Goal: Information Seeking & Learning: Compare options

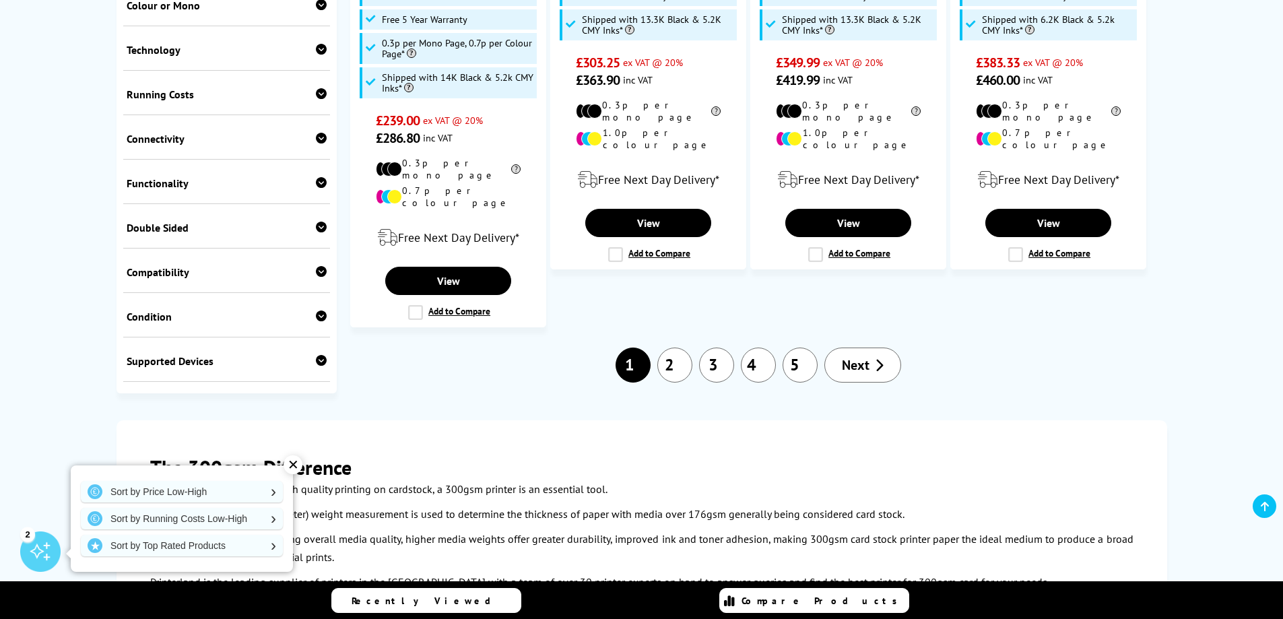
scroll to position [1751, 0]
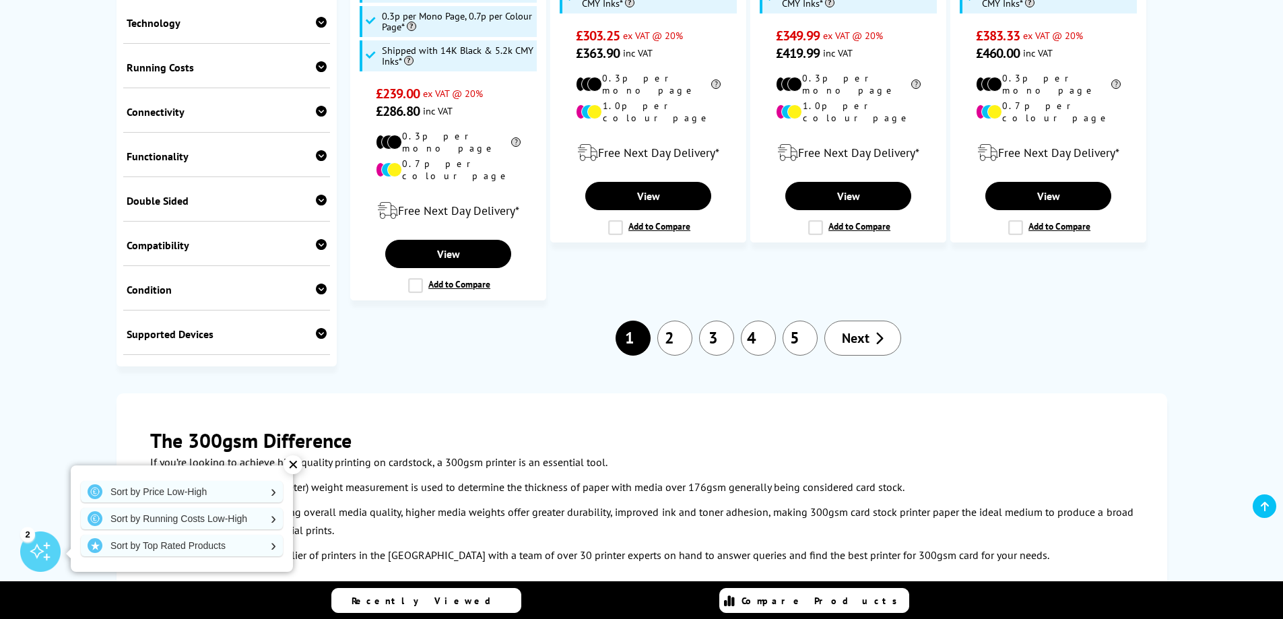
click at [681, 321] on link "2" at bounding box center [674, 338] width 35 height 35
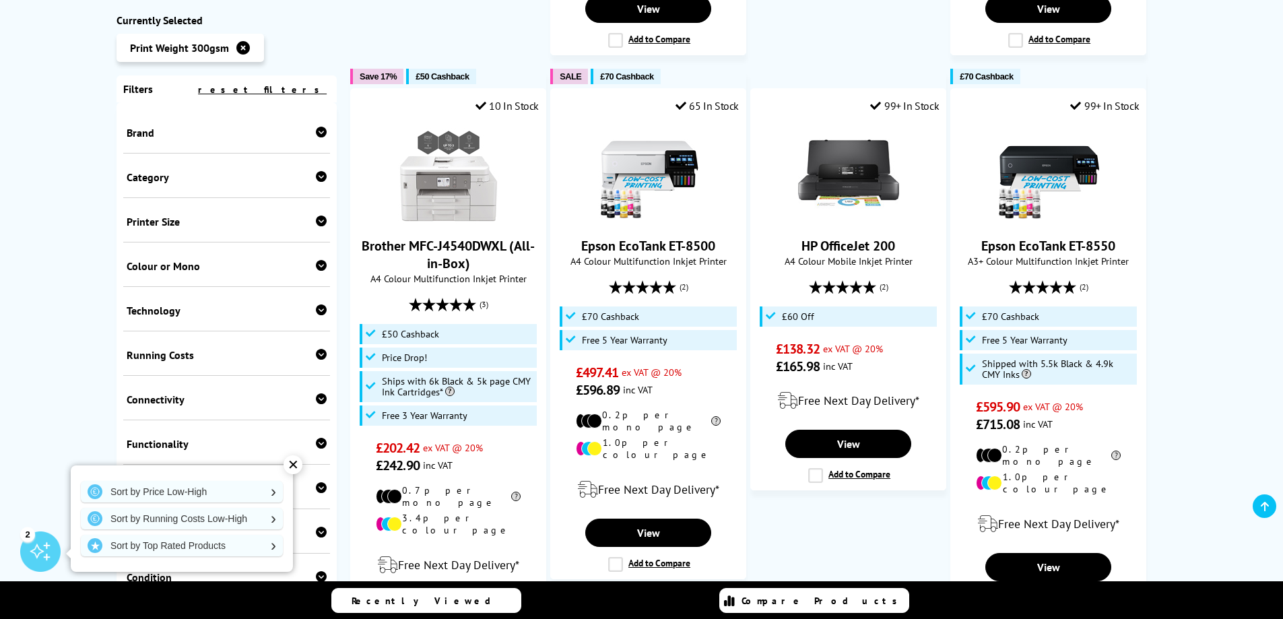
scroll to position [741, 0]
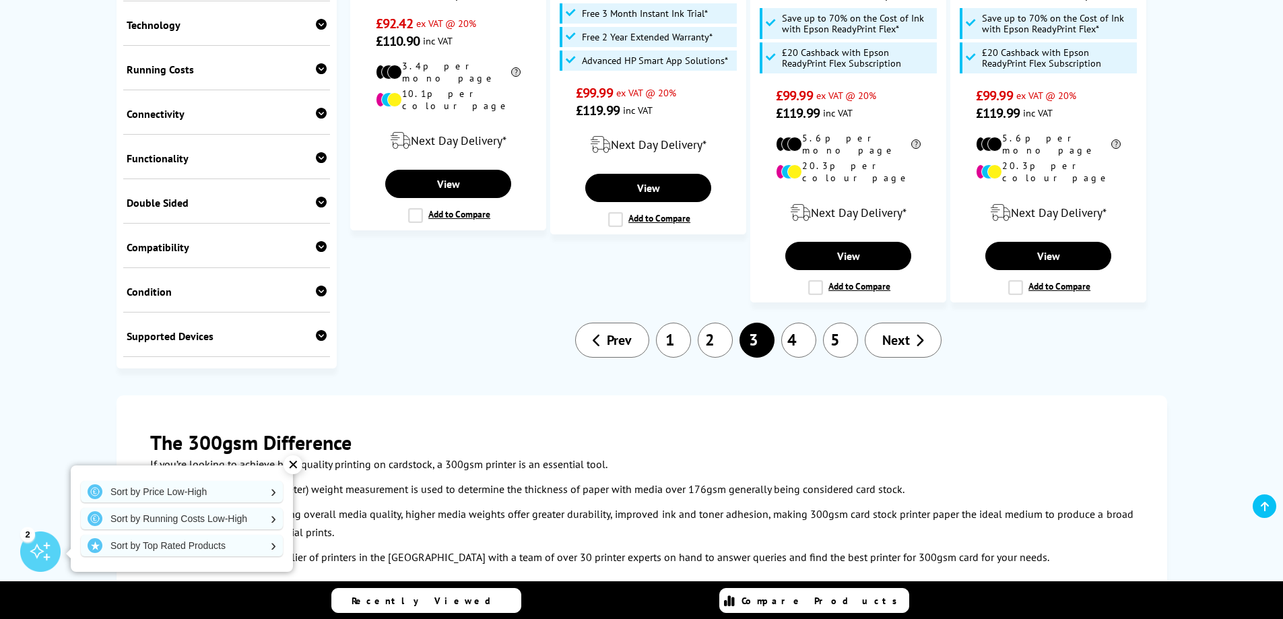
scroll to position [1549, 0]
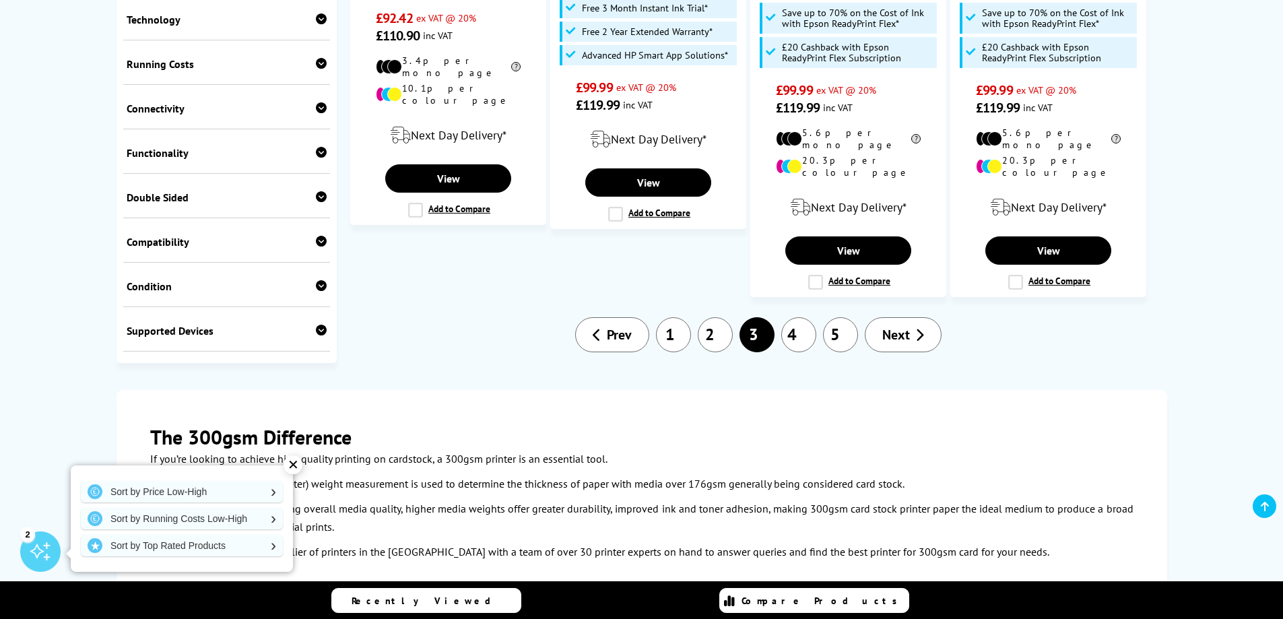
click at [795, 317] on link "4" at bounding box center [798, 334] width 35 height 35
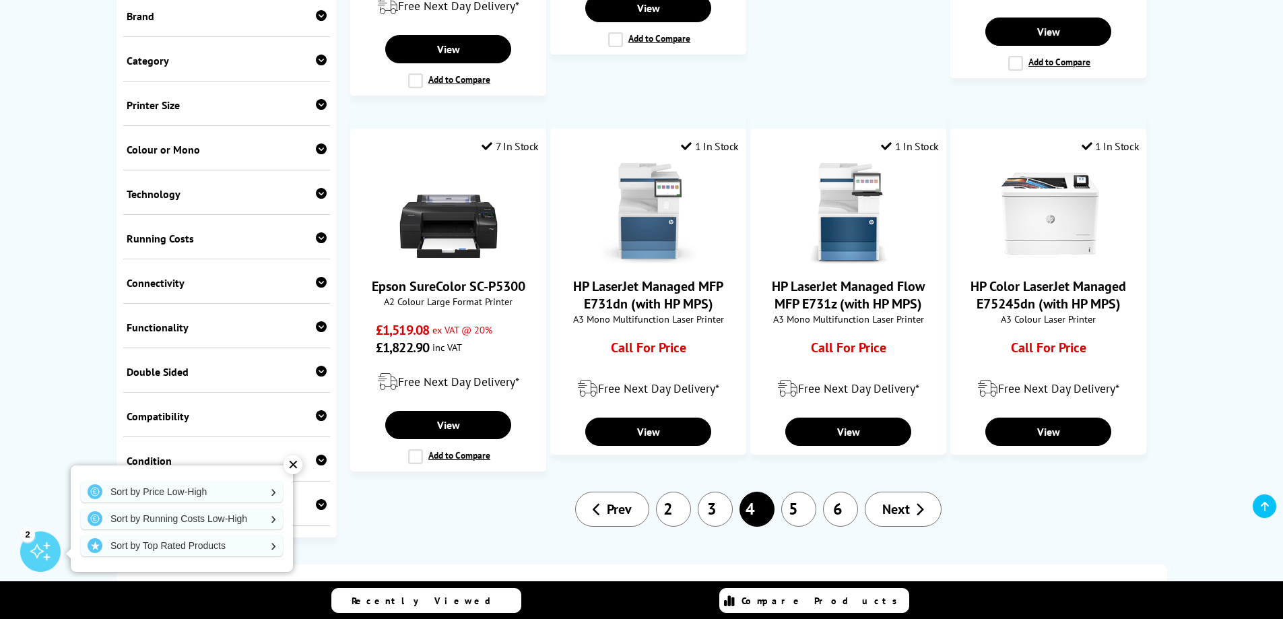
scroll to position [1279, 0]
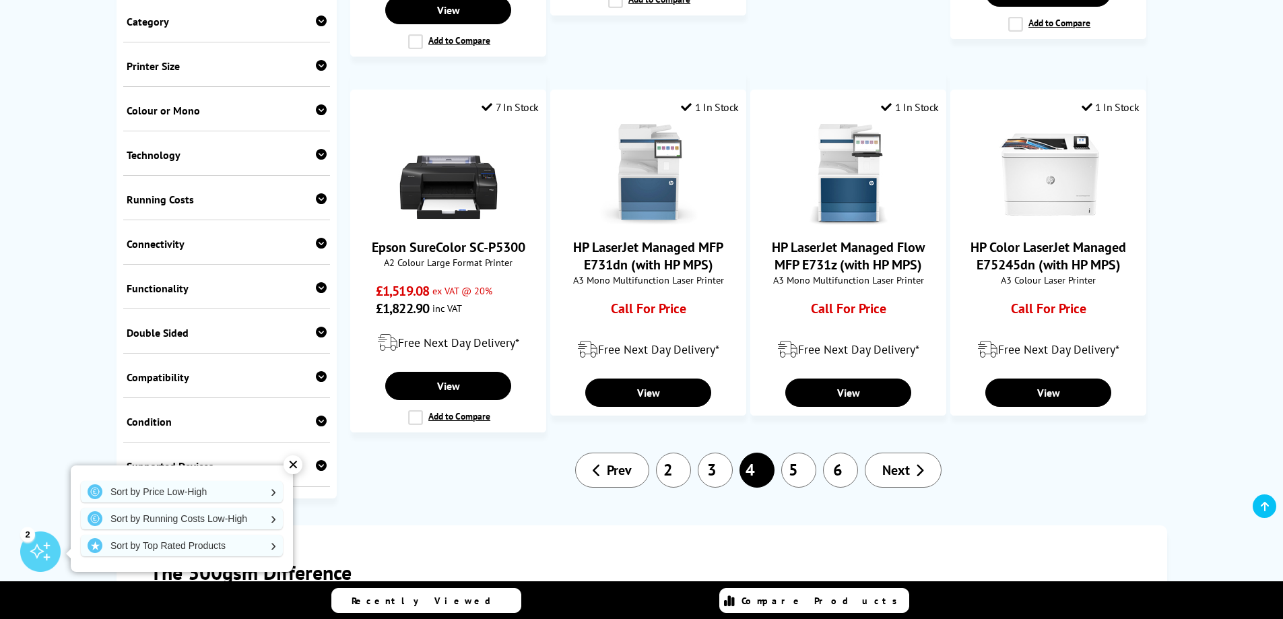
click at [801, 452] on link "5" at bounding box center [798, 469] width 35 height 35
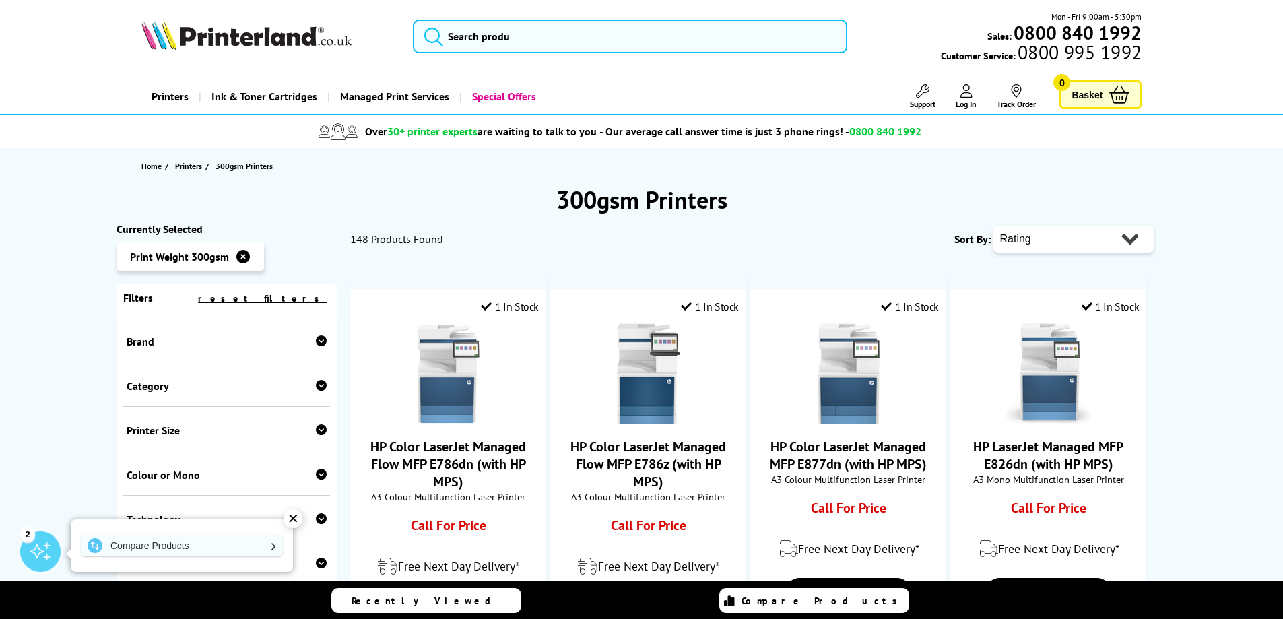
click at [1128, 240] on select "Popularity Rating Price - Low to High Price - High to Low Running Costs - Low t…" at bounding box center [1073, 239] width 160 height 27
select select "Price Ascending"
click at [993, 226] on select "Popularity Rating Price - Low to High Price - High to Low Running Costs - Low t…" at bounding box center [1073, 239] width 160 height 27
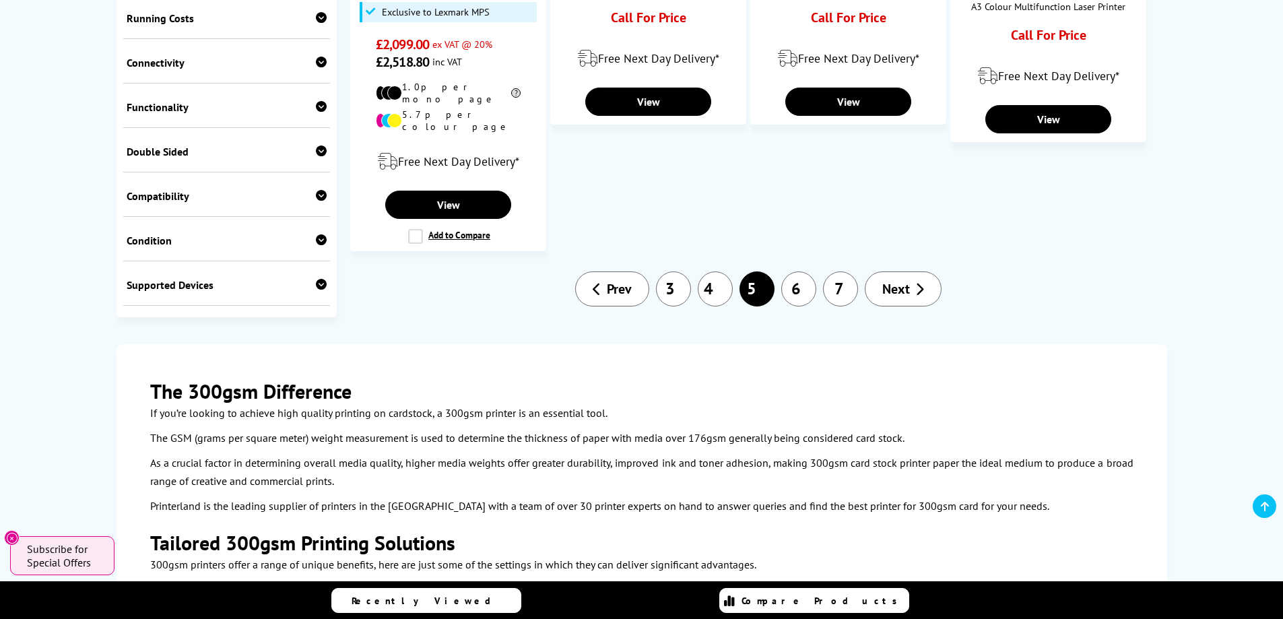
scroll to position [1616, 0]
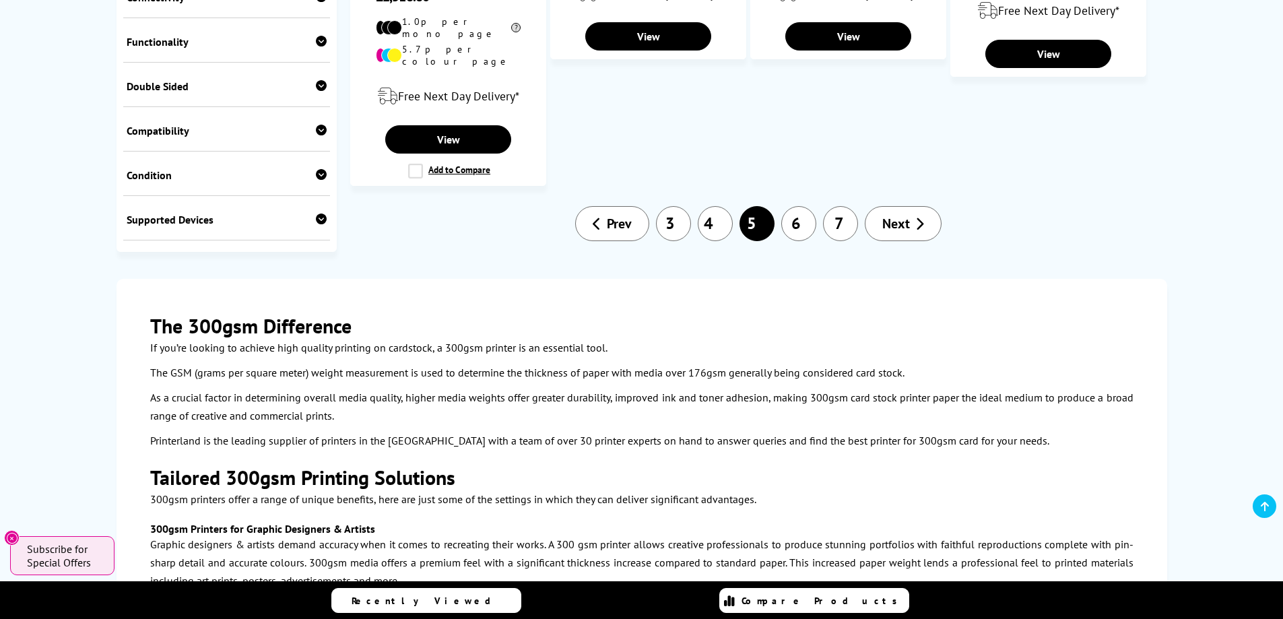
click at [597, 217] on icon at bounding box center [597, 223] width 9 height 13
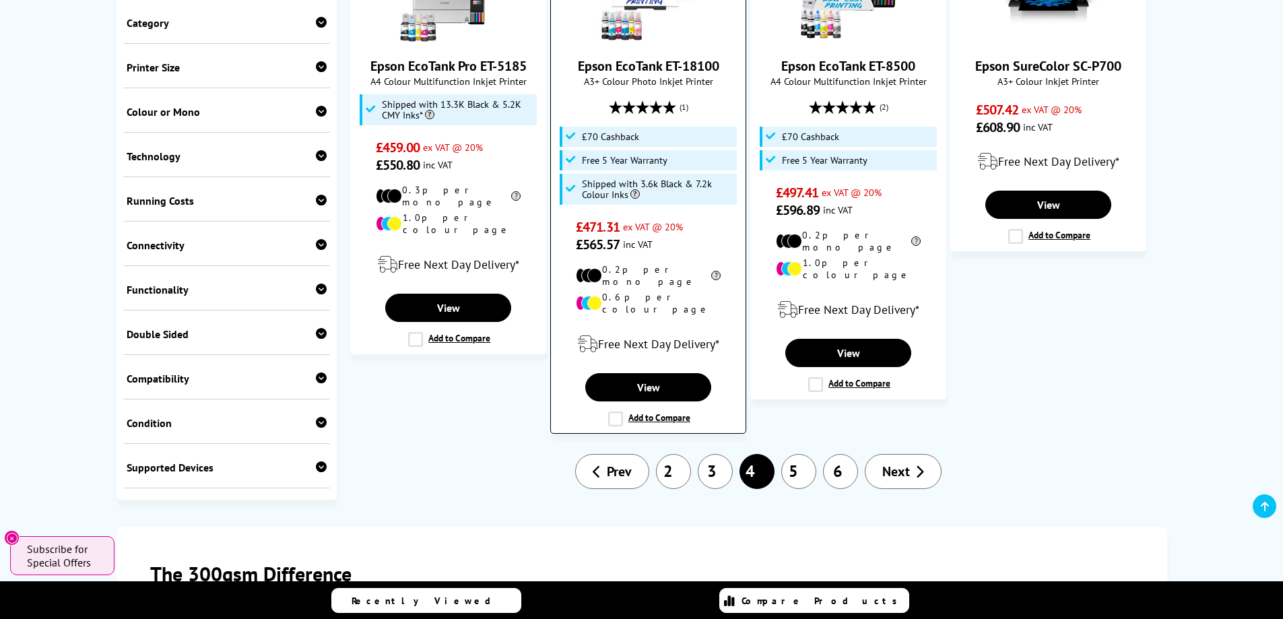
scroll to position [1683, 0]
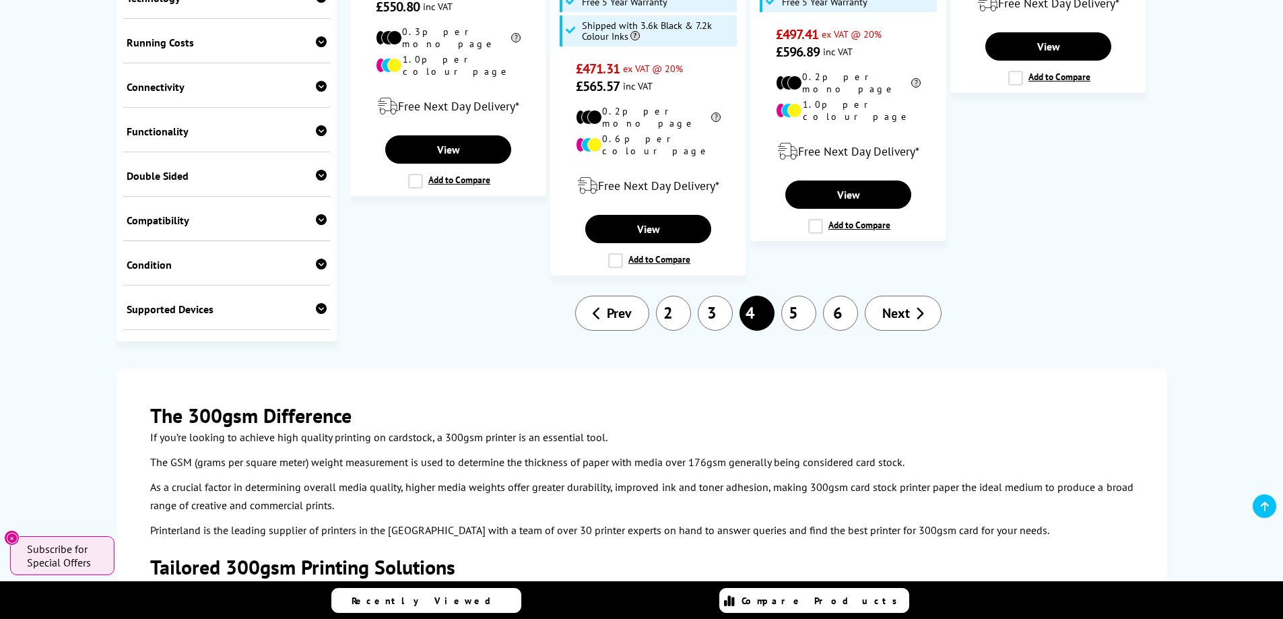
click at [620, 296] on link "Prev" at bounding box center [612, 313] width 74 height 35
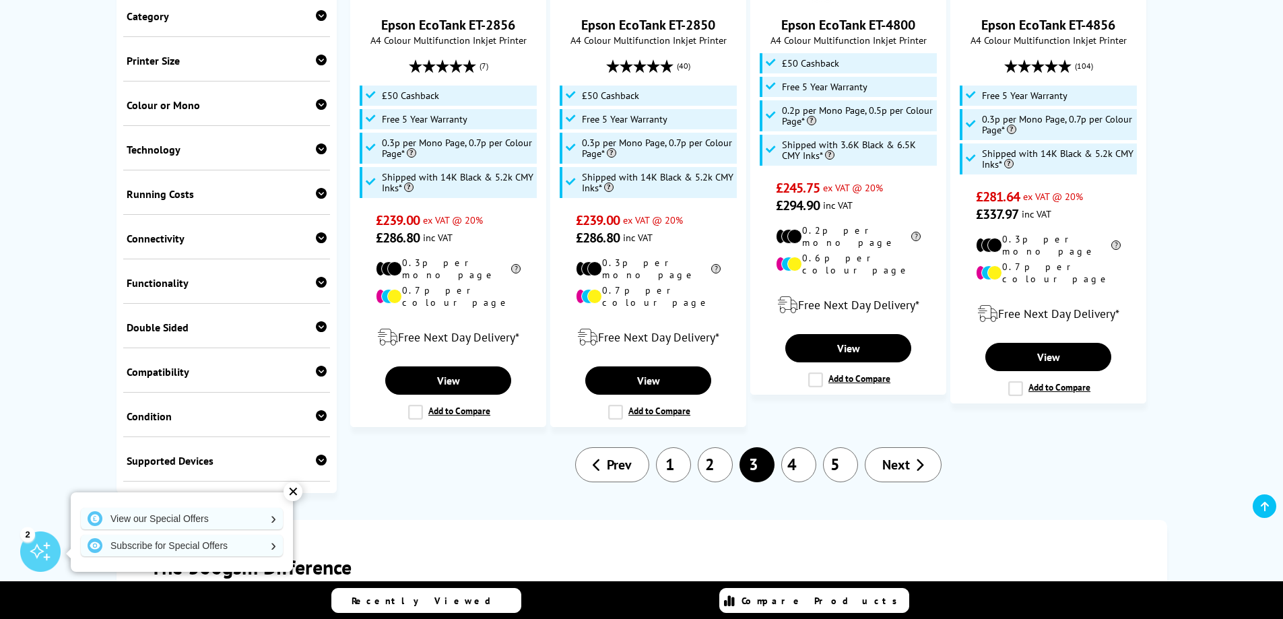
scroll to position [1683, 0]
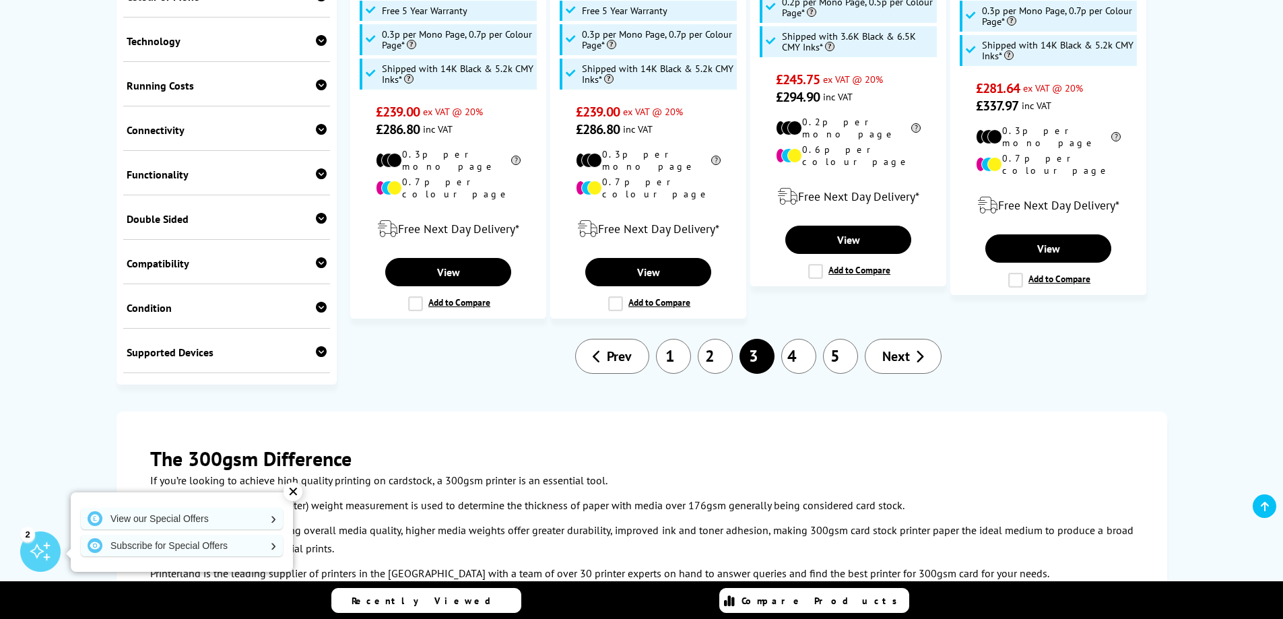
click at [679, 339] on link "1" at bounding box center [673, 356] width 35 height 35
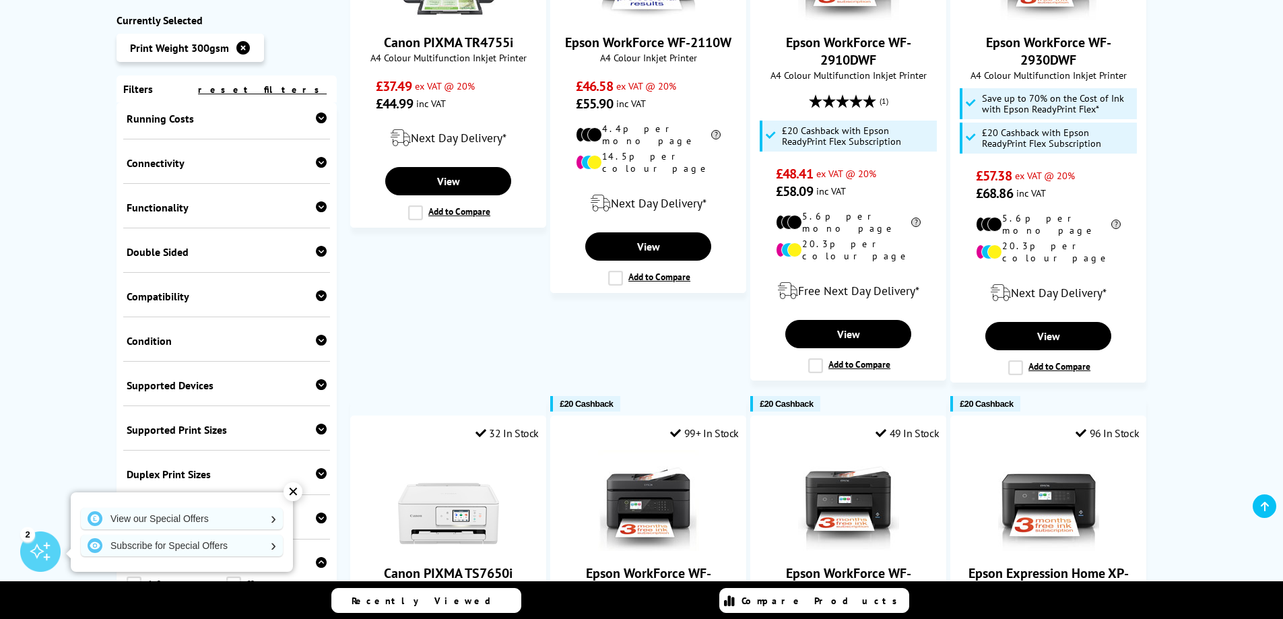
scroll to position [269, 0]
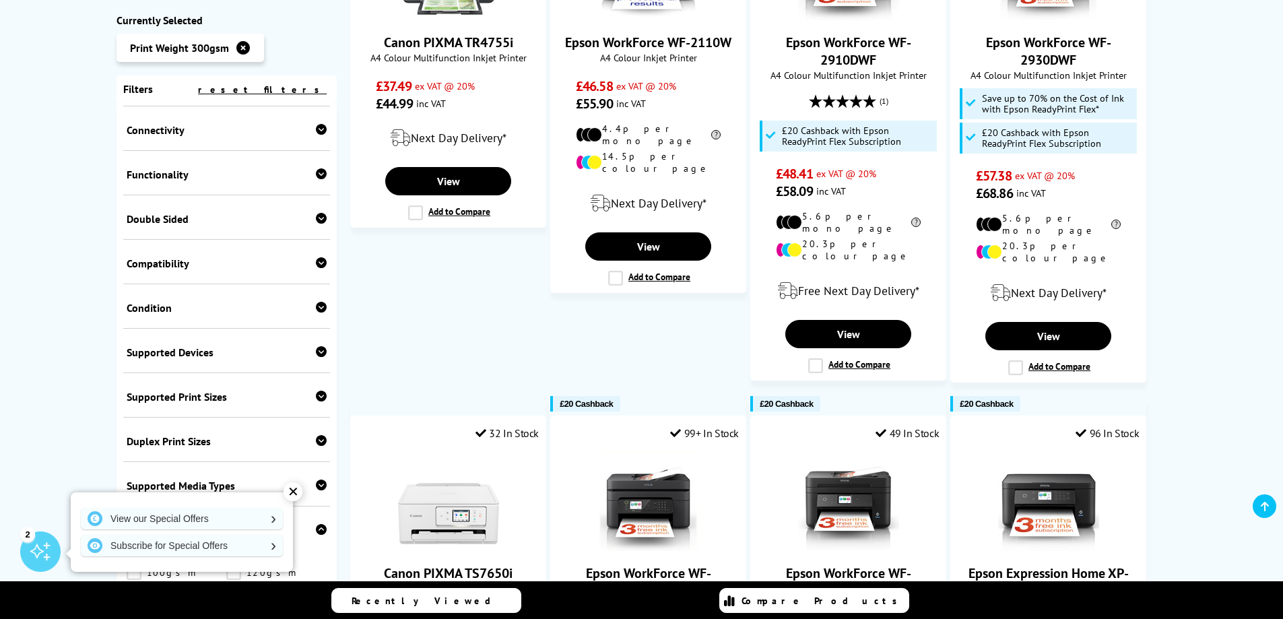
click at [293, 493] on div "✕" at bounding box center [292, 491] width 19 height 19
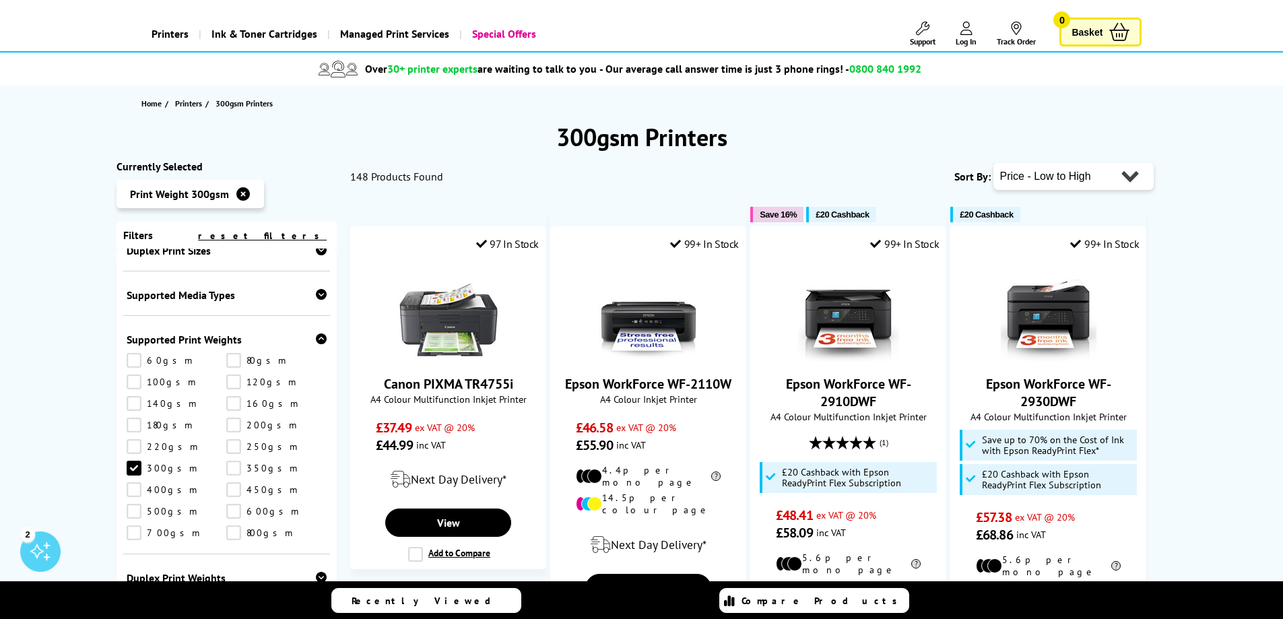
scroll to position [0, 0]
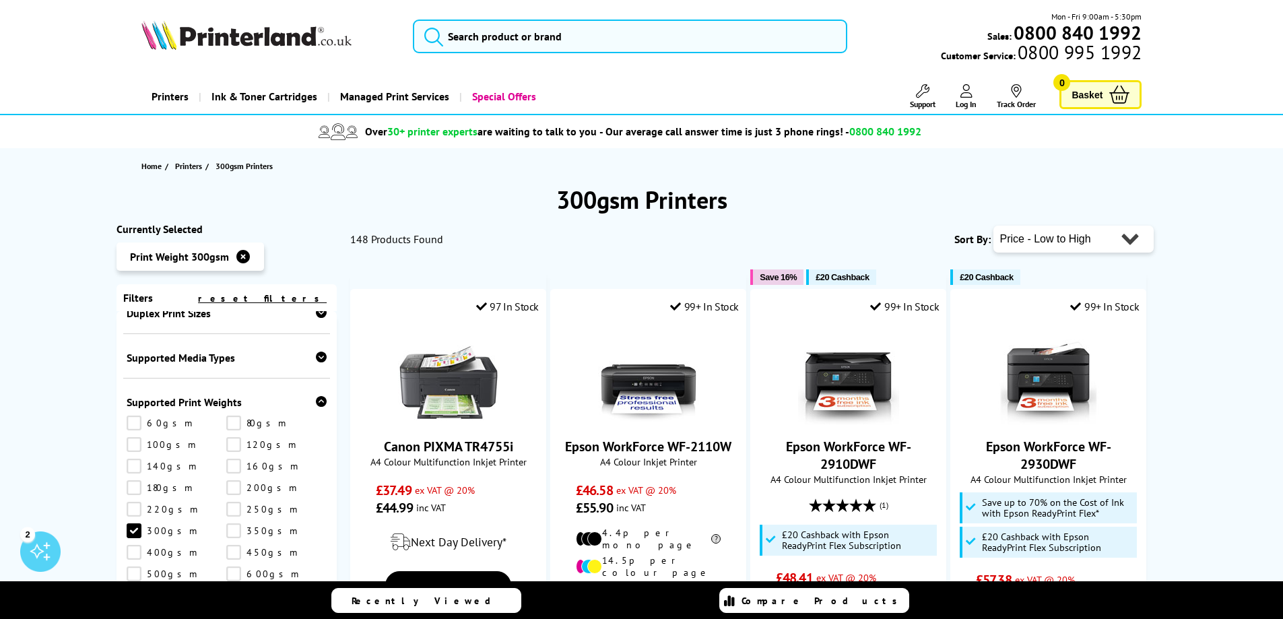
click at [238, 255] on icon at bounding box center [242, 256] width 13 height 13
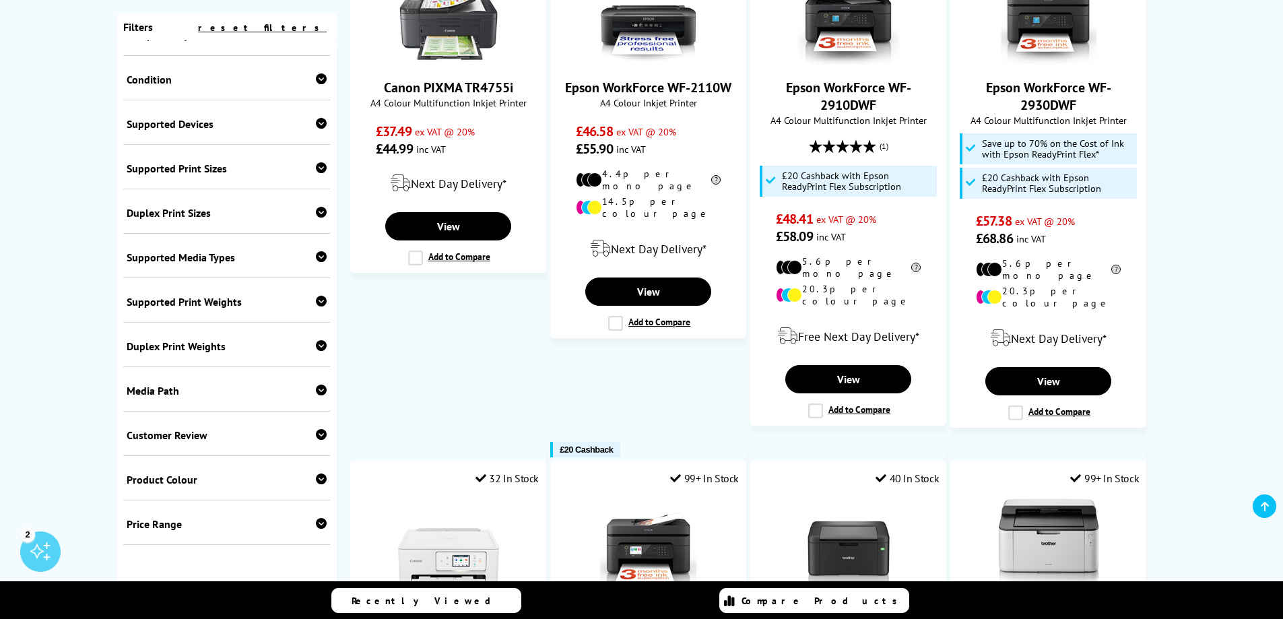
scroll to position [471, 0]
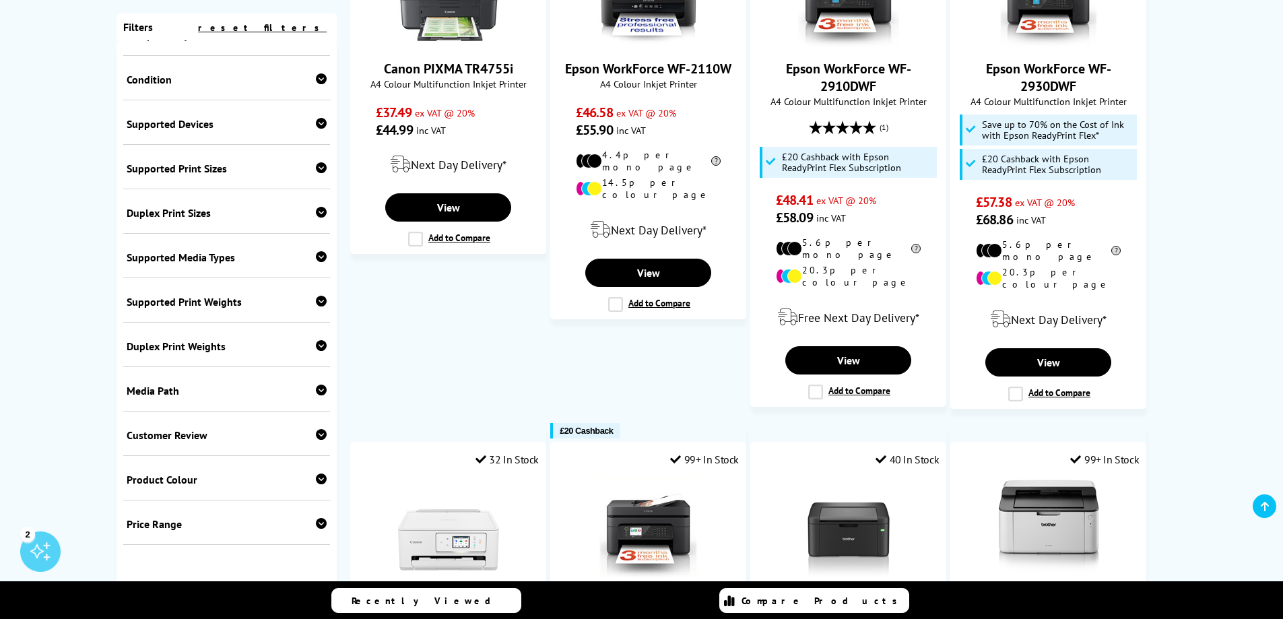
click at [316, 298] on icon at bounding box center [321, 301] width 11 height 11
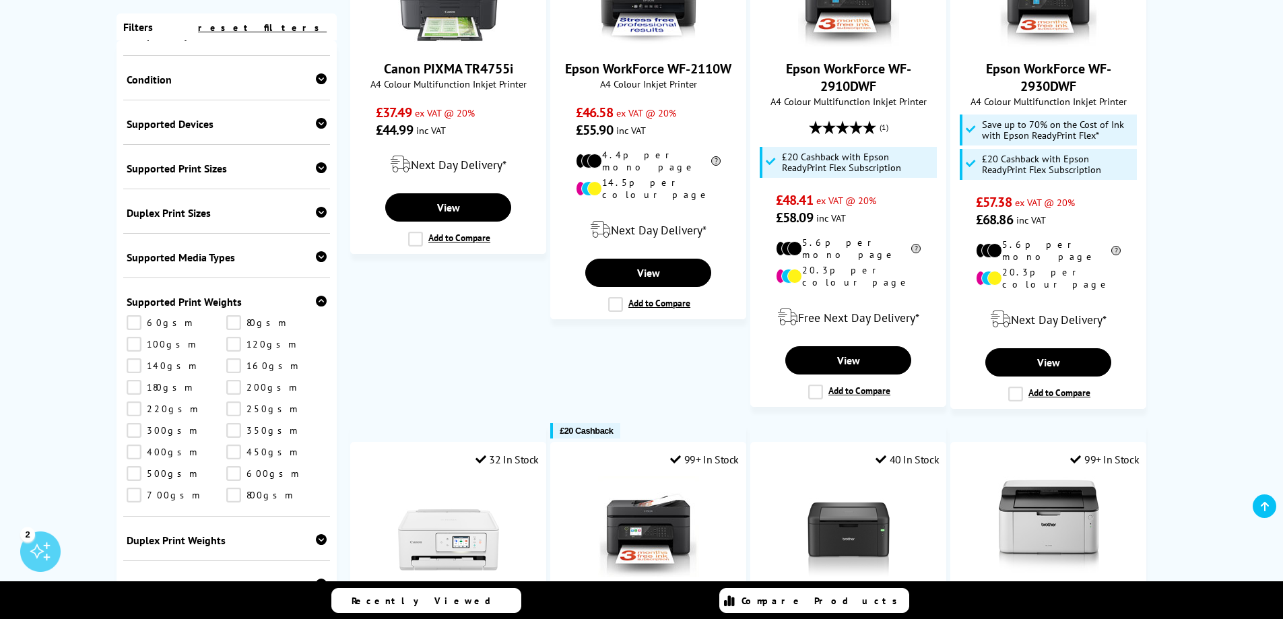
click at [233, 429] on link "350gsm" at bounding box center [276, 430] width 100 height 15
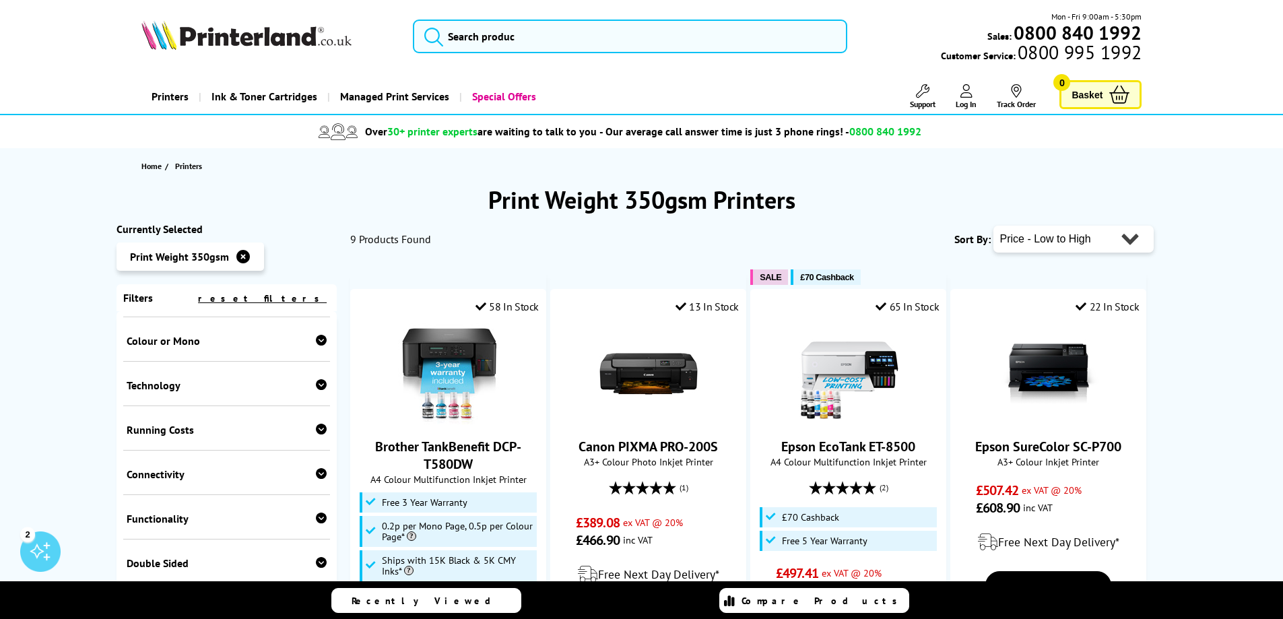
scroll to position [135, 0]
click at [240, 259] on icon at bounding box center [242, 256] width 13 height 13
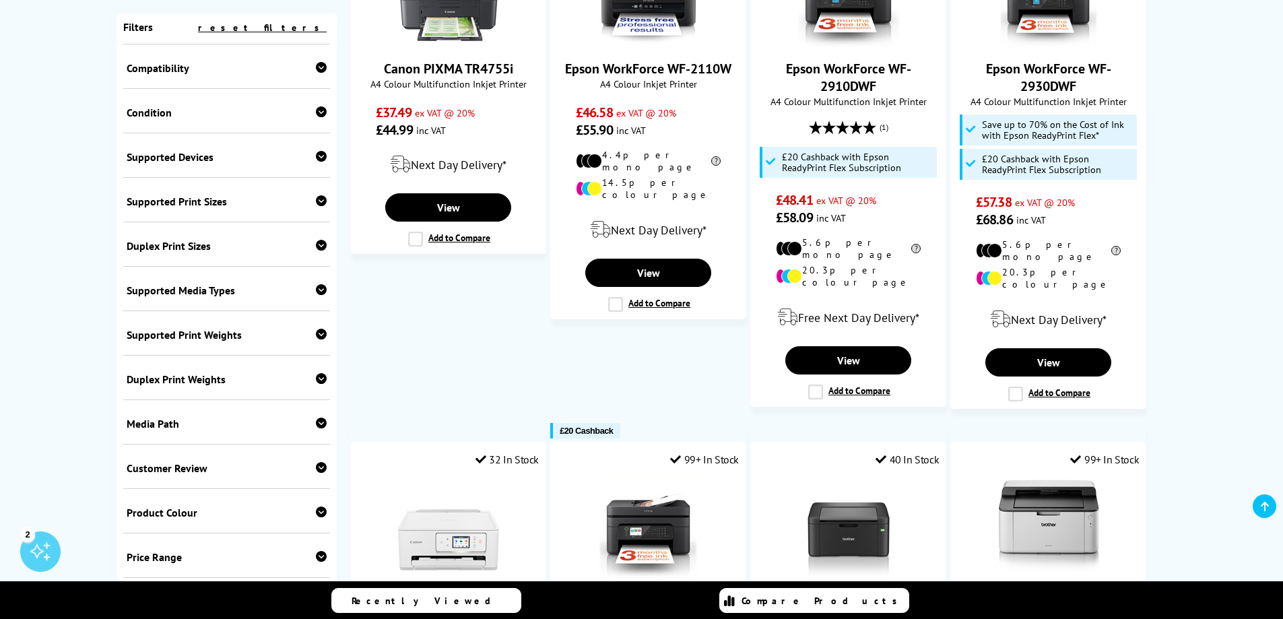
scroll to position [404, 0]
click at [316, 332] on icon at bounding box center [321, 332] width 11 height 11
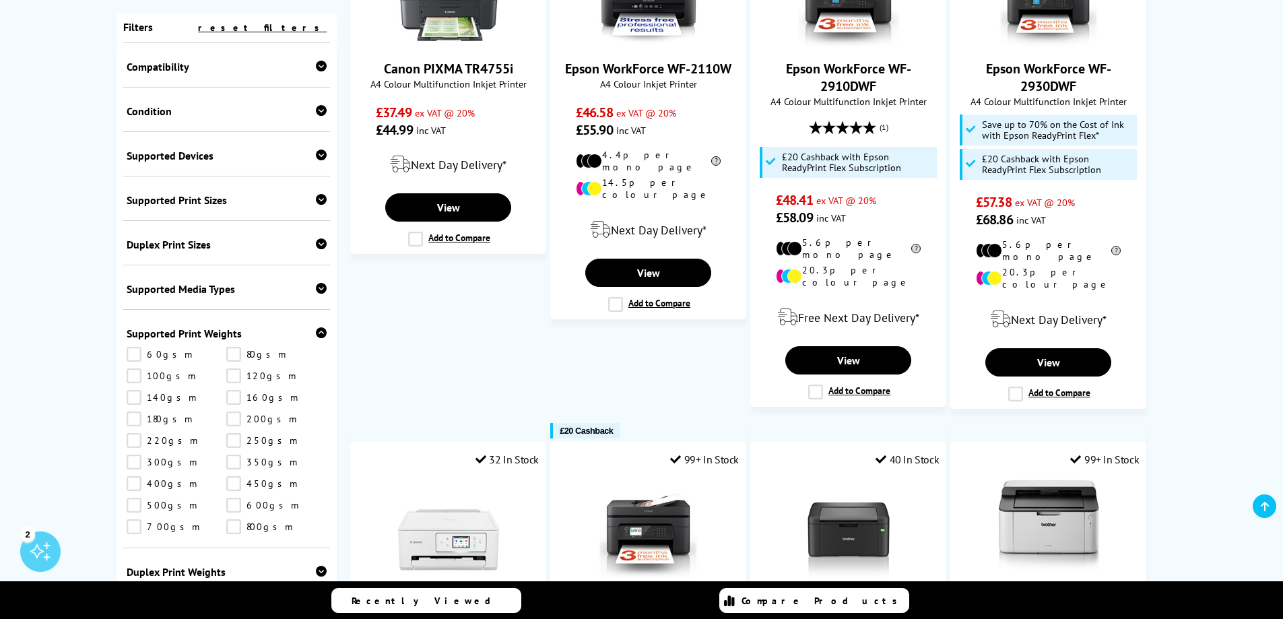
click at [129, 463] on link "300gsm" at bounding box center [177, 462] width 100 height 15
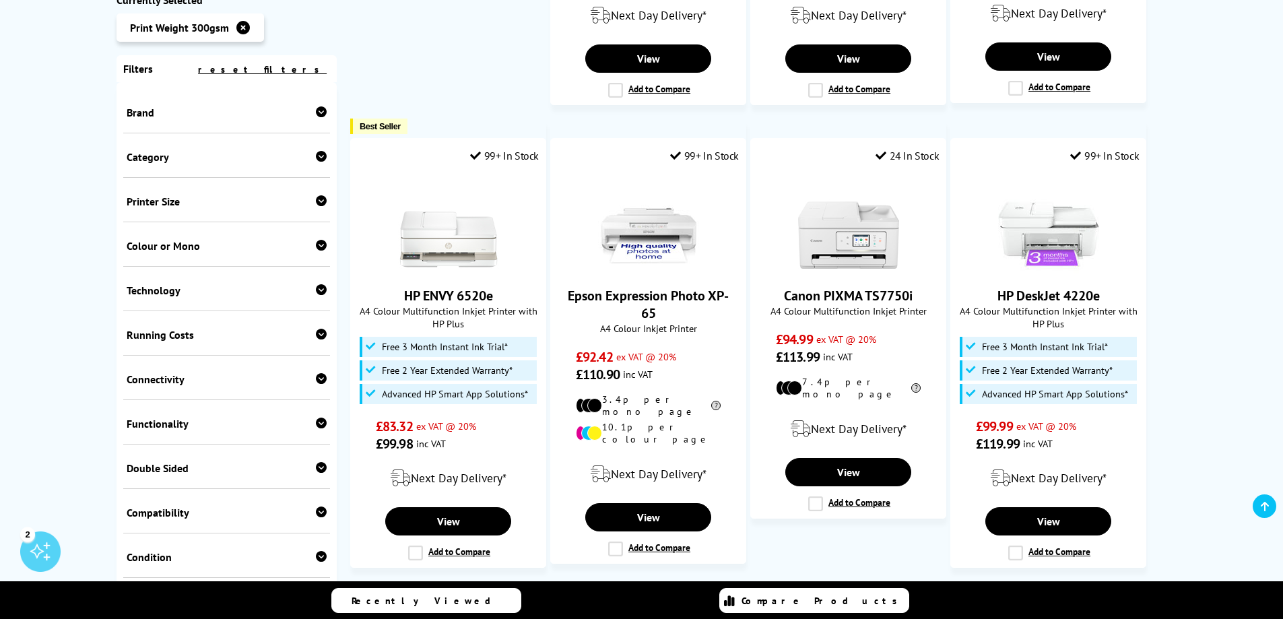
scroll to position [1145, 0]
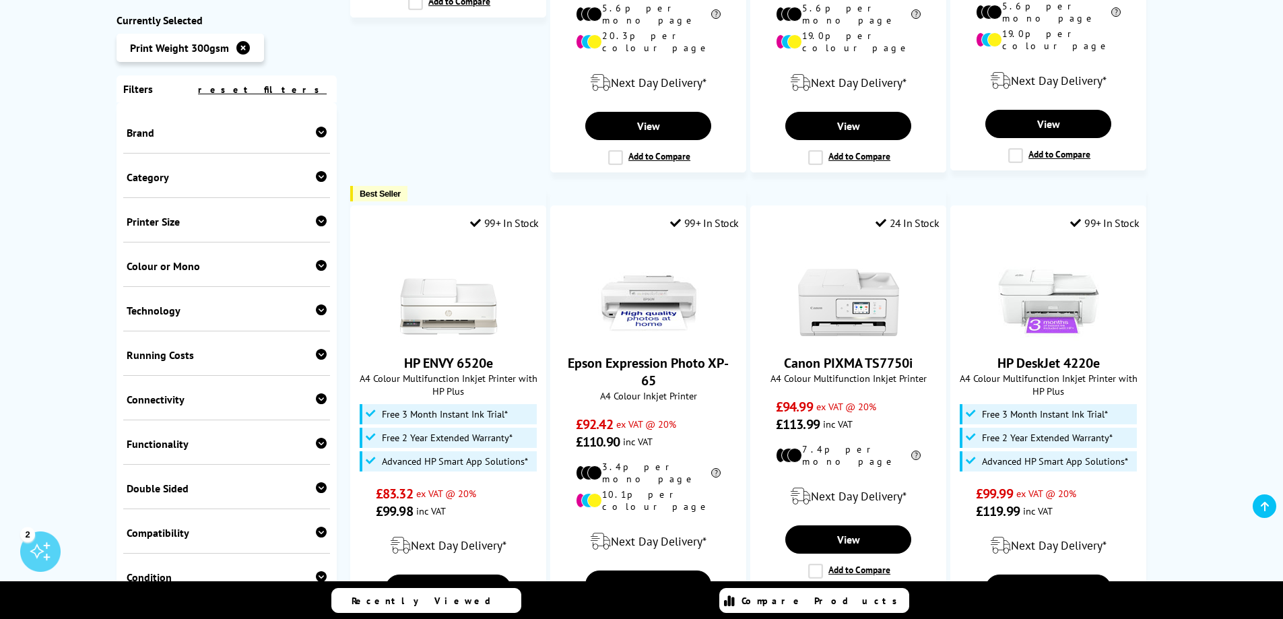
click at [316, 134] on icon at bounding box center [321, 132] width 11 height 11
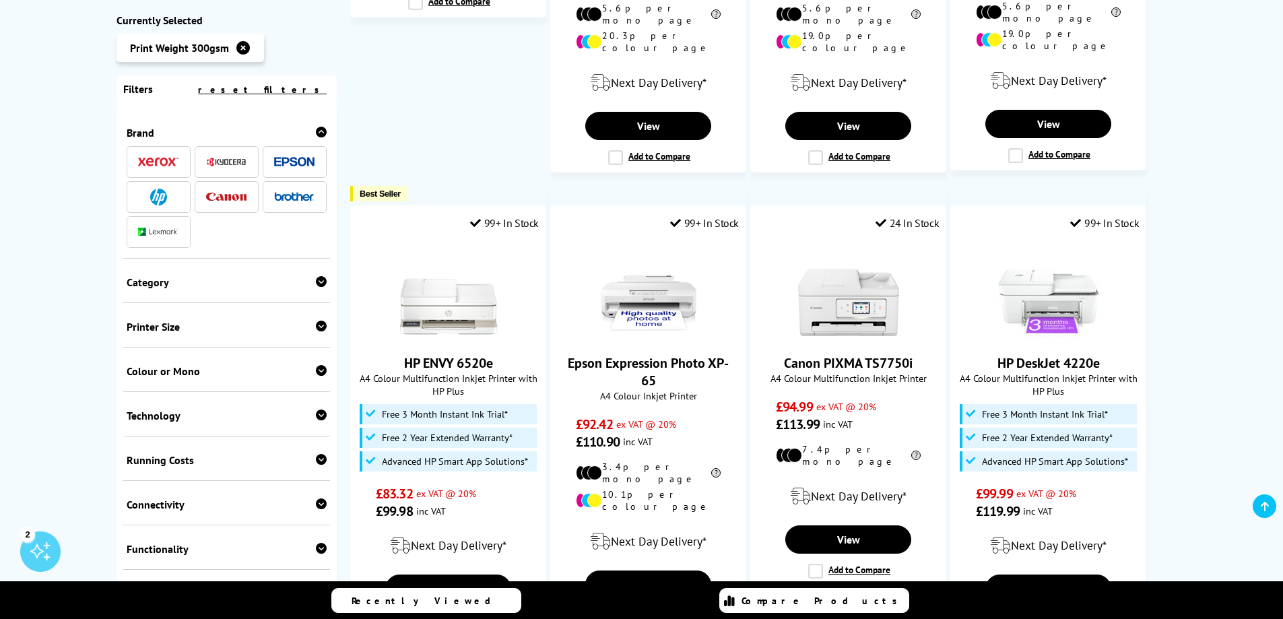
click at [181, 193] on li at bounding box center [159, 197] width 64 height 32
click at [156, 195] on img at bounding box center [158, 197] width 17 height 17
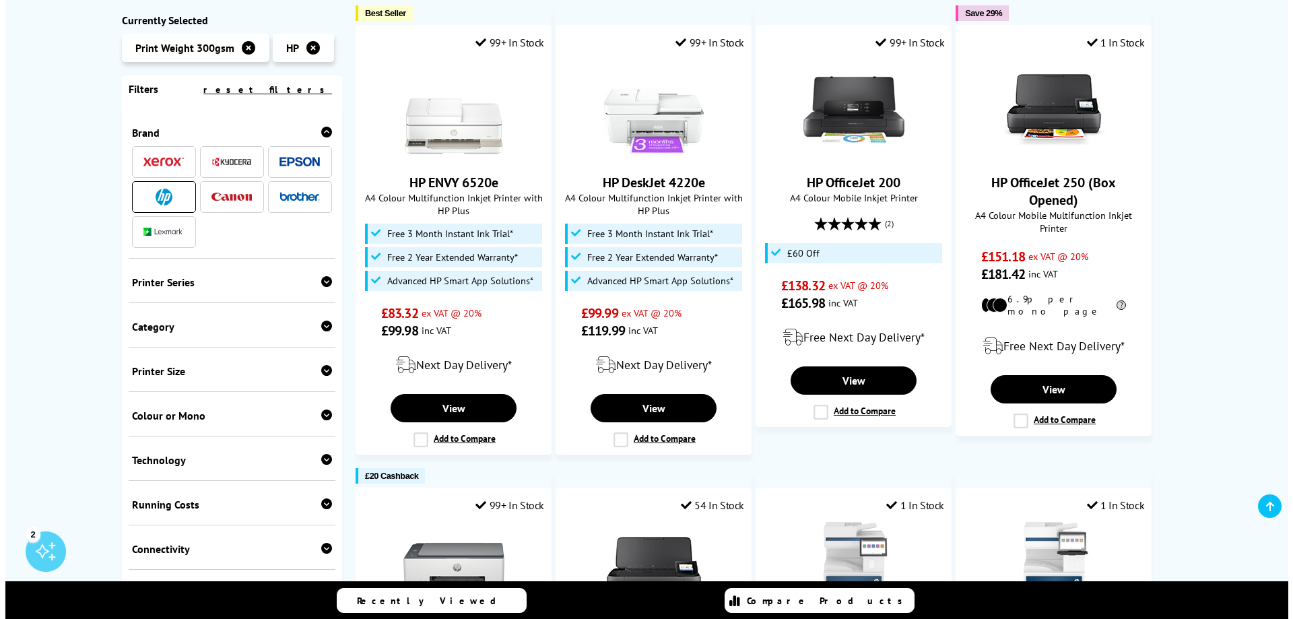
scroll to position [269, 0]
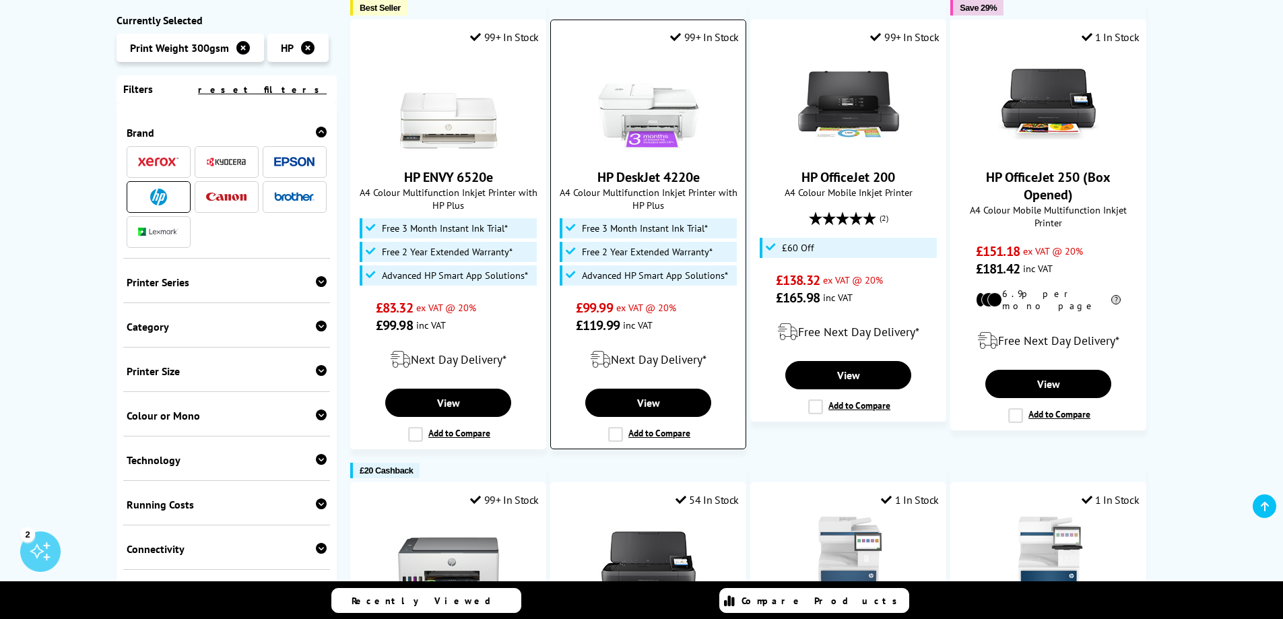
click at [617, 438] on label "Add to Compare" at bounding box center [649, 434] width 82 height 15
click at [0, 0] on input "Add to Compare" at bounding box center [0, 0] width 0 height 0
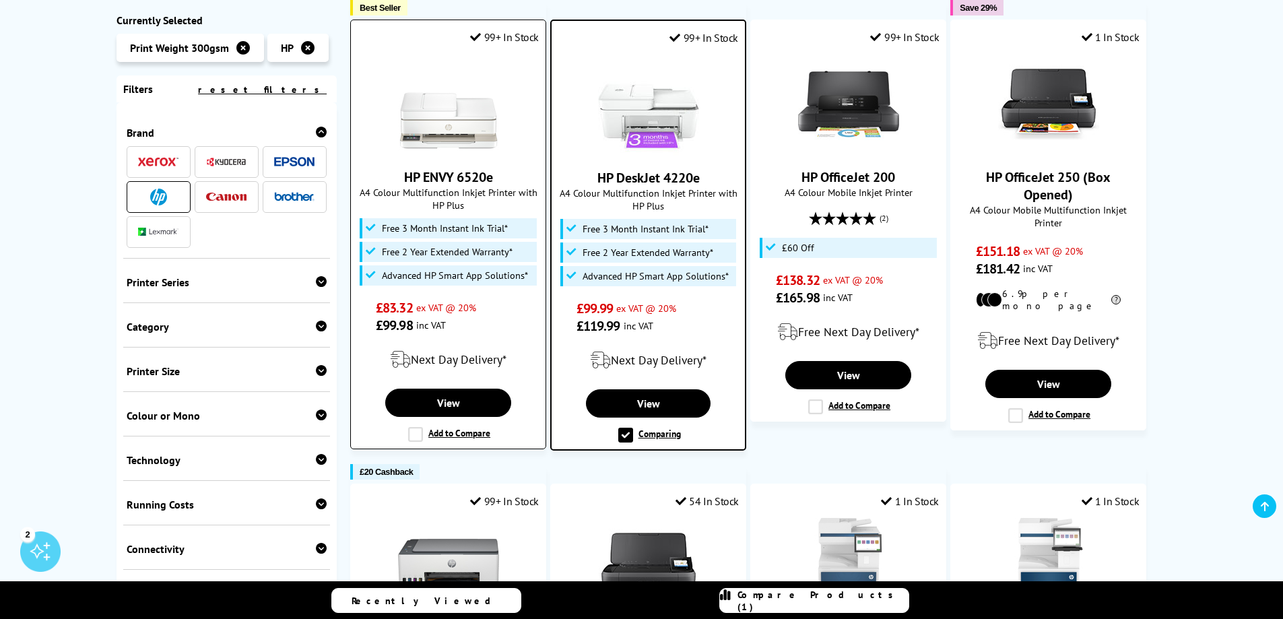
click at [415, 436] on label "Add to Compare" at bounding box center [449, 434] width 82 height 15
click at [0, 0] on input "Add to Compare" at bounding box center [0, 0] width 0 height 0
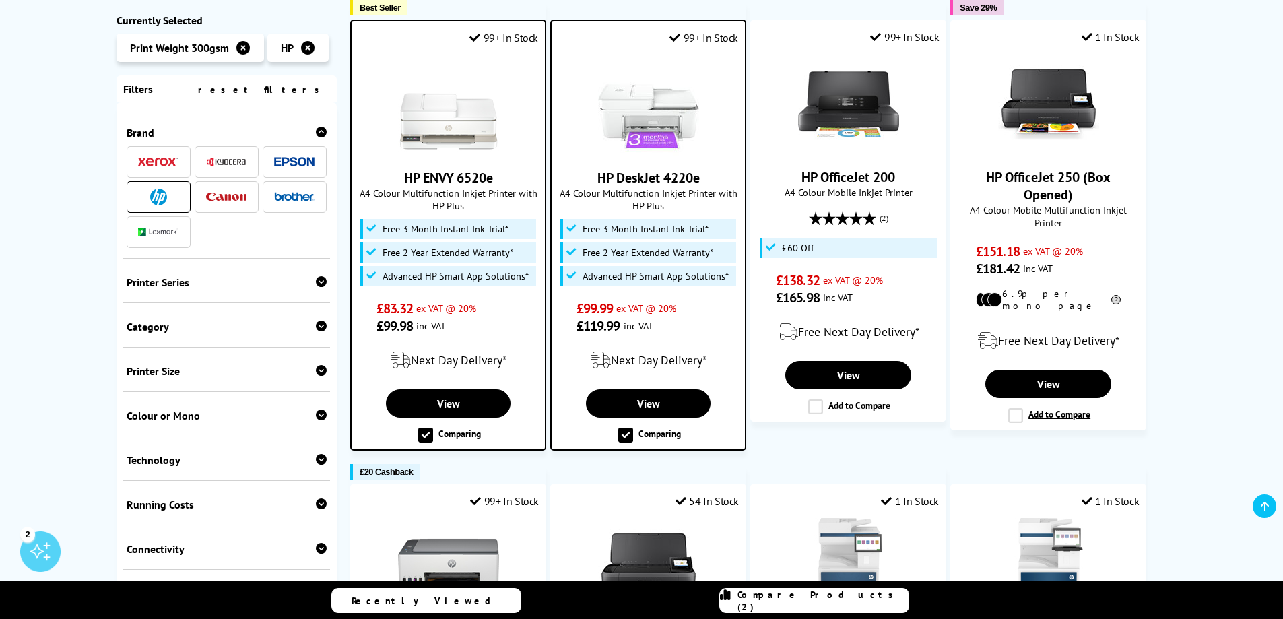
click at [819, 601] on span "Compare Products (2)" at bounding box center [822, 601] width 171 height 24
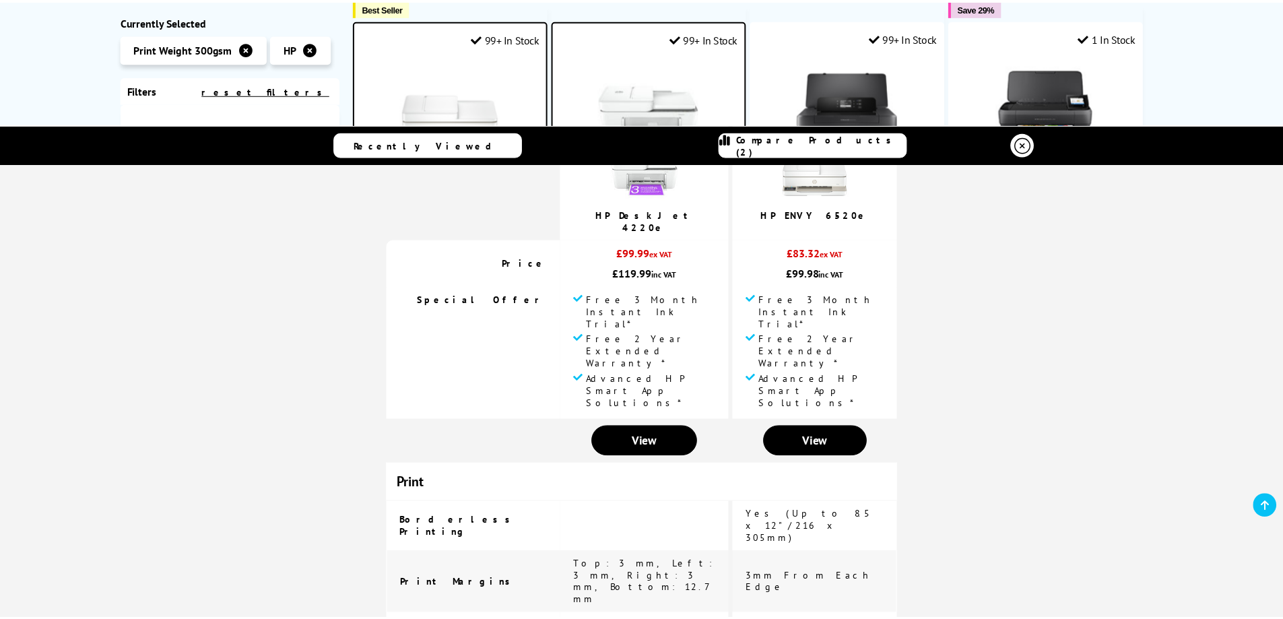
scroll to position [0, 0]
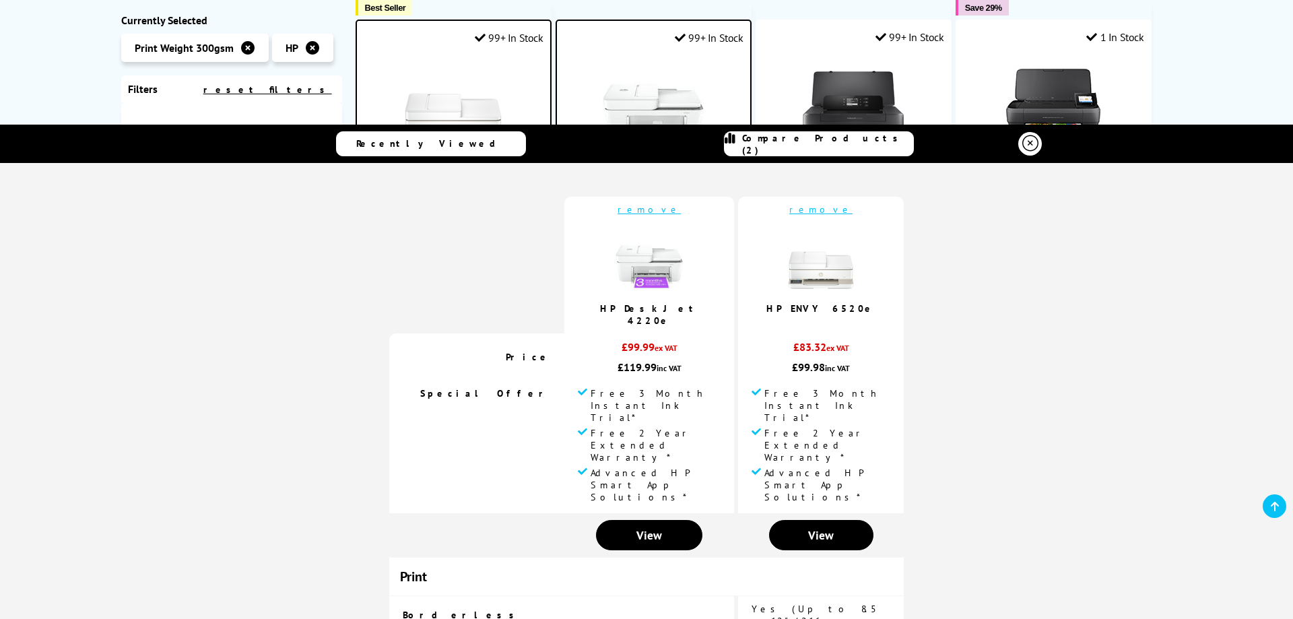
click at [1023, 140] on icon at bounding box center [1030, 143] width 16 height 16
